Goal: Task Accomplishment & Management: Complete application form

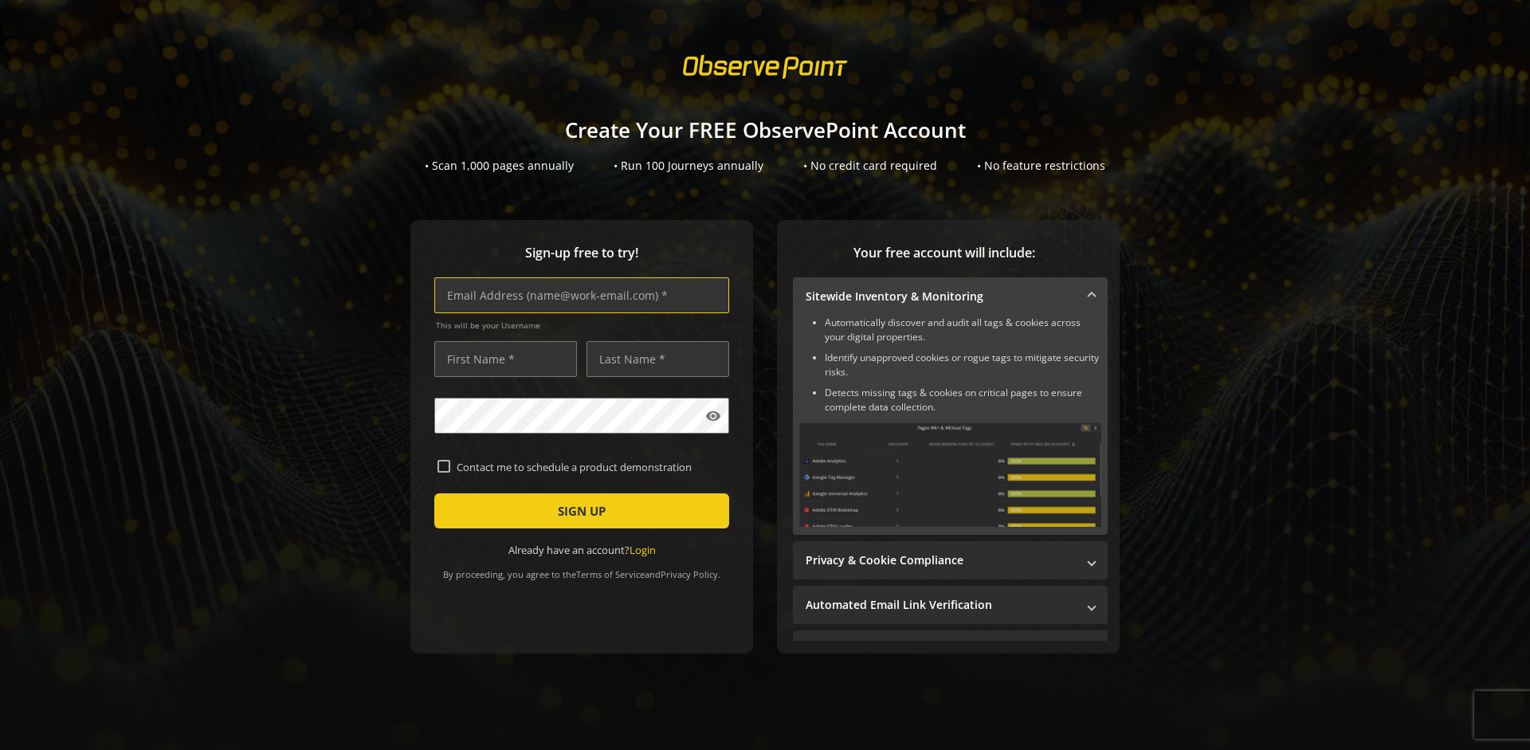
click at [578, 295] on input "text" at bounding box center [581, 295] width 295 height 36
type input "[EMAIL_ADDRESS][DOMAIN_NAME]"
click at [501, 359] on input "text" at bounding box center [505, 359] width 143 height 36
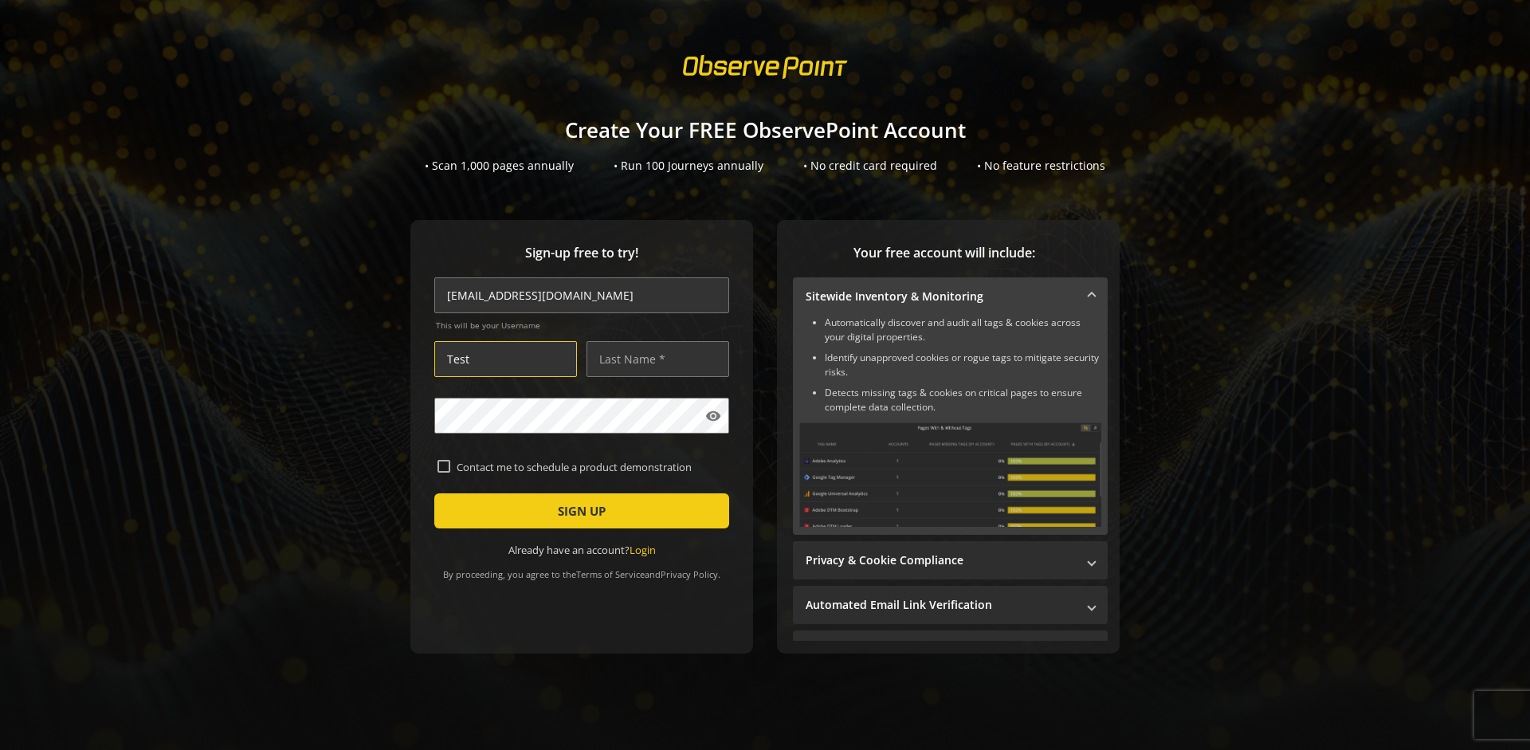
type input "Test"
click at [654, 359] on input "text" at bounding box center [658, 359] width 143 height 36
type input "Test"
click at [578, 511] on span "SIGN UP" at bounding box center [582, 511] width 48 height 29
